Goal: Communication & Community: Answer question/provide support

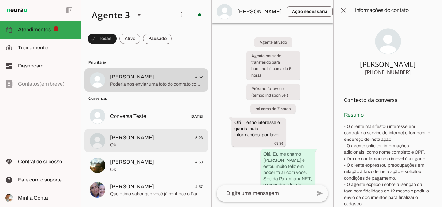
click at [151, 136] on span "[PERSON_NAME] 15:23" at bounding box center [156, 138] width 93 height 8
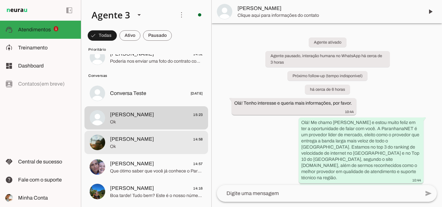
scroll to position [32, 0]
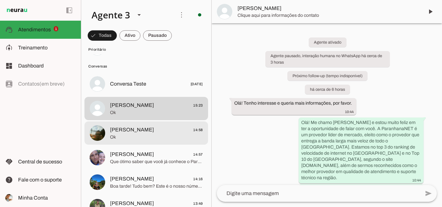
click at [178, 56] on div at bounding box center [156, 48] width 93 height 16
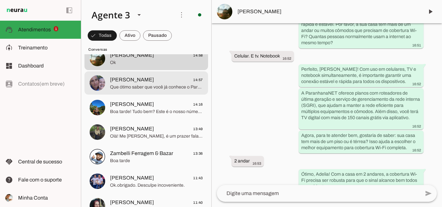
scroll to position [129, 0]
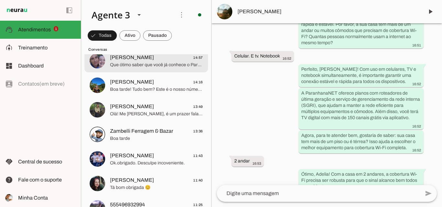
click at [154, 55] on span "[PERSON_NAME]" at bounding box center [132, 58] width 44 height 8
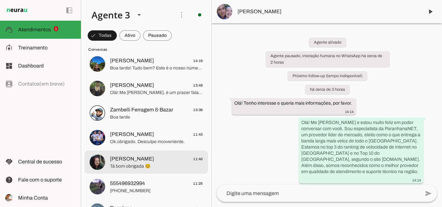
scroll to position [194, 0]
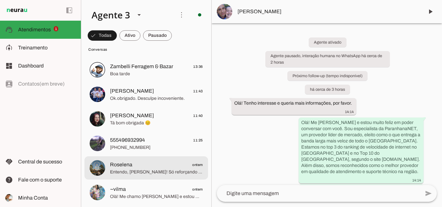
click at [179, 164] on span "Roselena ontem" at bounding box center [156, 165] width 93 height 8
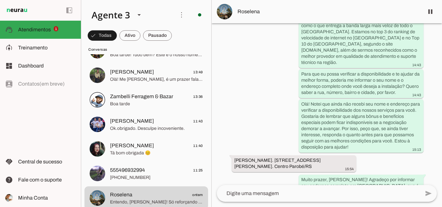
scroll to position [162, 0]
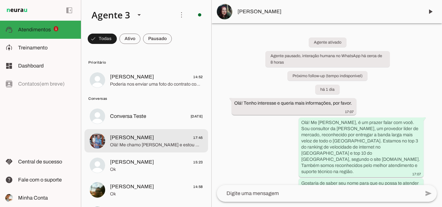
click at [144, 142] on span "Olá! Me chamo [PERSON_NAME] e estou muito feliz em poder falar com você. A Para…" at bounding box center [156, 145] width 93 height 6
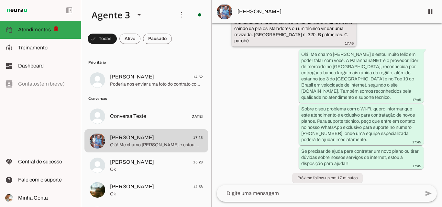
scroll to position [51, 0]
